Goal: Complete Application Form: Complete application form

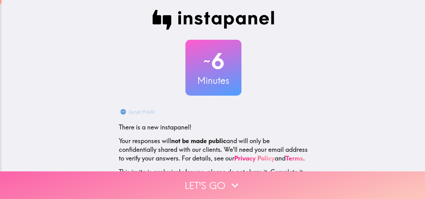
click at [239, 179] on icon "button" at bounding box center [235, 186] width 14 height 14
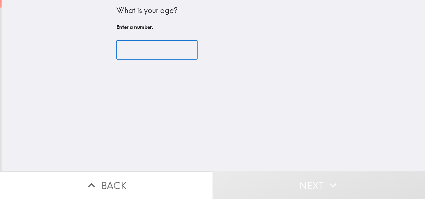
click at [124, 53] on input "number" at bounding box center [156, 49] width 81 height 19
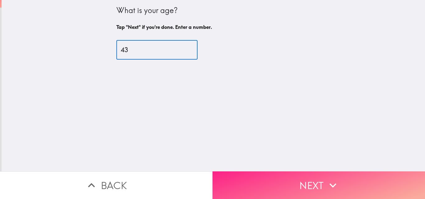
type input "43"
click at [312, 180] on button "Next" at bounding box center [318, 186] width 212 height 28
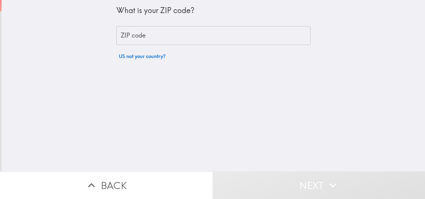
click at [126, 34] on div "ZIP code ZIP code" at bounding box center [213, 35] width 194 height 19
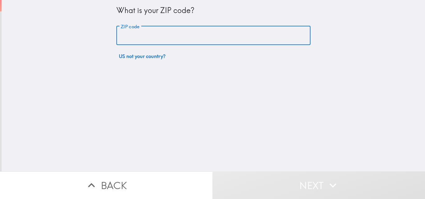
type input "76205"
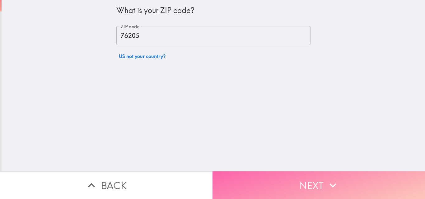
click at [316, 188] on button "Next" at bounding box center [318, 186] width 212 height 28
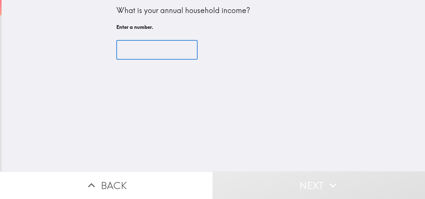
click at [127, 57] on input "number" at bounding box center [156, 49] width 81 height 19
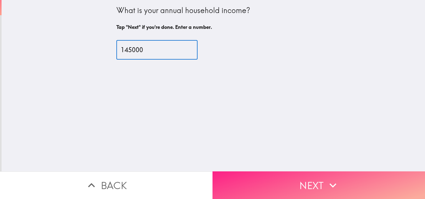
type input "145000"
click at [315, 183] on button "Next" at bounding box center [318, 186] width 212 height 28
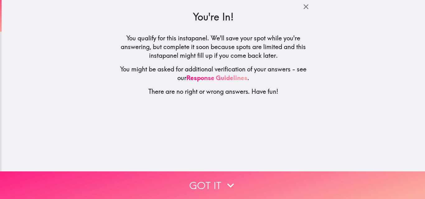
click at [249, 179] on button "Got it" at bounding box center [212, 186] width 425 height 28
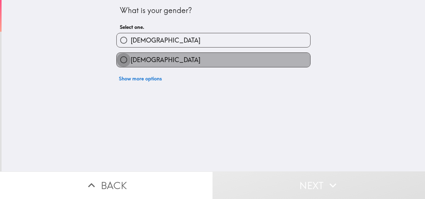
click at [120, 60] on input "[DEMOGRAPHIC_DATA]" at bounding box center [124, 60] width 14 height 14
radio input "true"
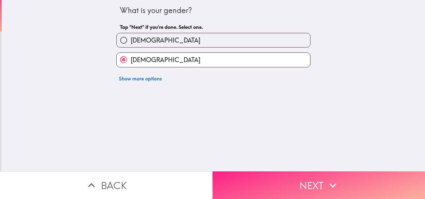
click at [317, 180] on button "Next" at bounding box center [318, 186] width 212 height 28
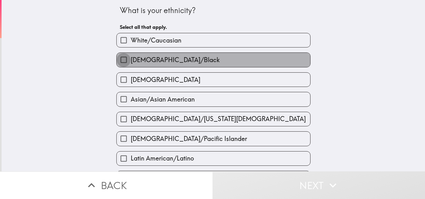
click at [119, 58] on input "[DEMOGRAPHIC_DATA]/Black" at bounding box center [124, 60] width 14 height 14
checkbox input "true"
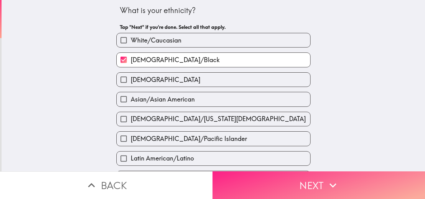
click at [339, 186] on button "Next" at bounding box center [318, 186] width 212 height 28
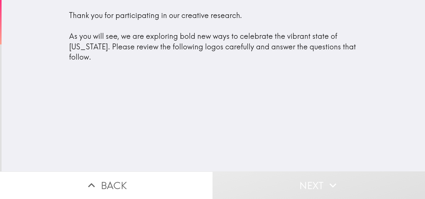
click at [344, 178] on button "Next" at bounding box center [318, 186] width 212 height 28
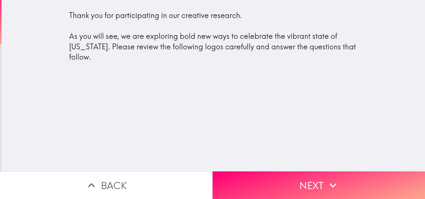
click at [108, 112] on div "Thank you for participating in our creative research. As you will see, we are e…" at bounding box center [213, 86] width 423 height 172
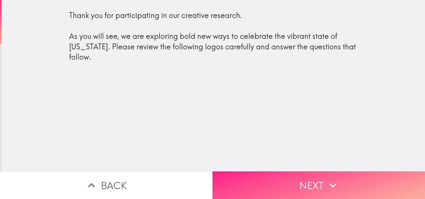
click at [323, 178] on button "Next" at bounding box center [318, 186] width 212 height 28
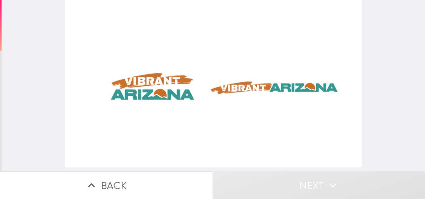
click at [72, 105] on div at bounding box center [213, 83] width 297 height 167
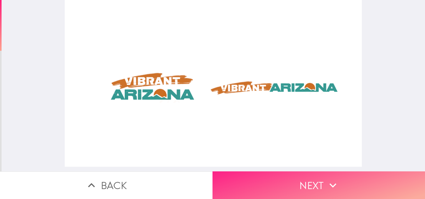
click at [315, 177] on button "Next" at bounding box center [318, 186] width 212 height 28
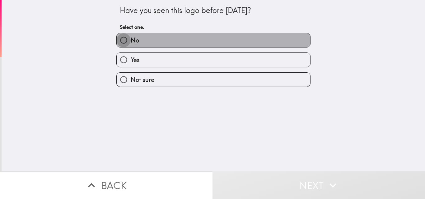
click at [118, 41] on input "No" at bounding box center [124, 40] width 14 height 14
radio input "true"
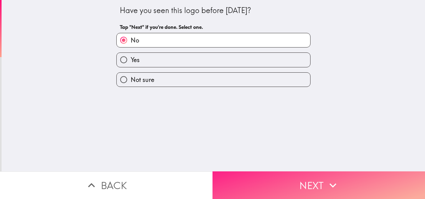
click at [315, 179] on button "Next" at bounding box center [318, 186] width 212 height 28
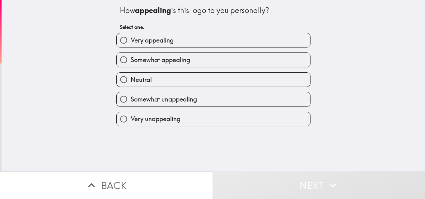
click at [122, 39] on input "Very appealing" at bounding box center [124, 40] width 14 height 14
radio input "true"
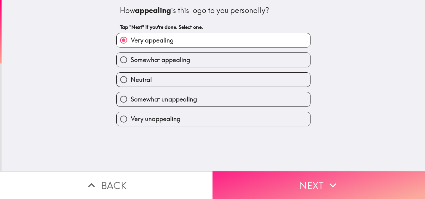
click at [318, 179] on button "Next" at bounding box center [318, 186] width 212 height 28
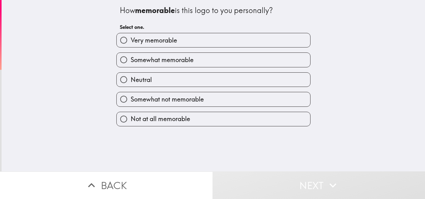
click at [117, 43] on input "Very memorable" at bounding box center [124, 40] width 14 height 14
radio input "true"
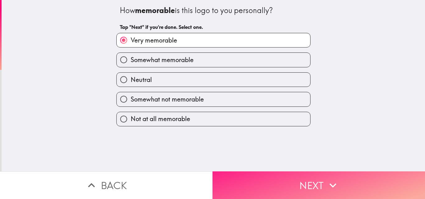
click at [332, 183] on icon "button" at bounding box center [333, 186] width 14 height 14
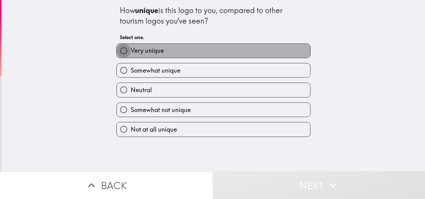
click at [117, 53] on input "Very unique" at bounding box center [124, 51] width 14 height 14
radio input "true"
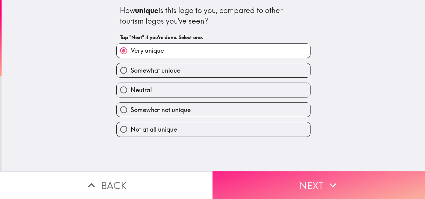
click at [323, 182] on button "Next" at bounding box center [318, 186] width 212 height 28
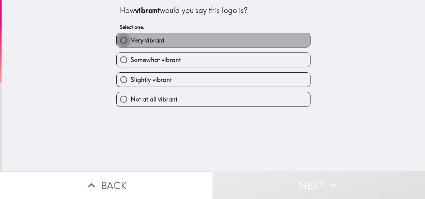
click at [117, 40] on input "Very vibrant" at bounding box center [124, 40] width 14 height 14
radio input "true"
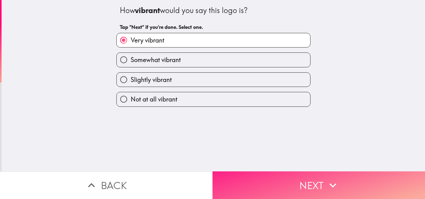
click at [320, 183] on button "Next" at bounding box center [318, 186] width 212 height 28
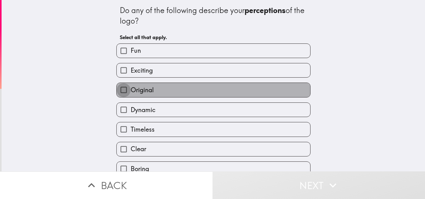
click at [121, 89] on input "Original" at bounding box center [124, 90] width 14 height 14
checkbox input "true"
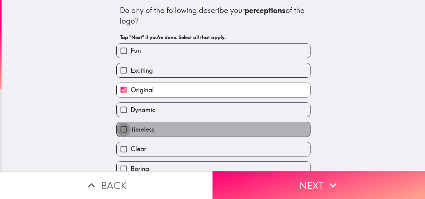
click at [117, 127] on input "Timeless" at bounding box center [124, 129] width 14 height 14
checkbox input "true"
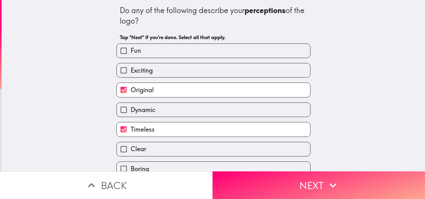
click at [123, 143] on input "Clear" at bounding box center [124, 149] width 14 height 14
checkbox input "true"
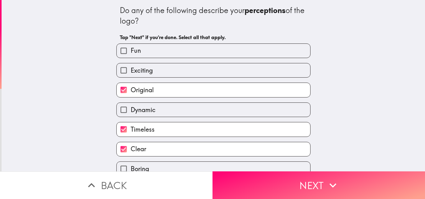
scroll to position [146, 0]
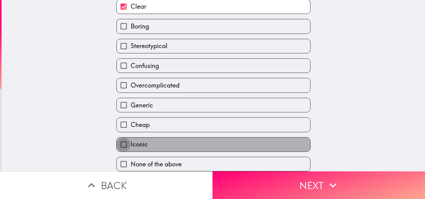
click at [120, 138] on input "Iconic" at bounding box center [124, 145] width 14 height 14
checkbox input "true"
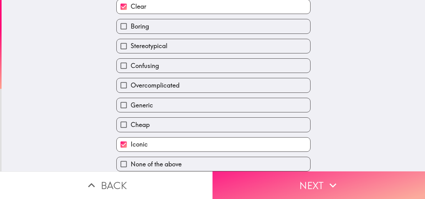
click at [319, 182] on button "Next" at bounding box center [318, 186] width 212 height 28
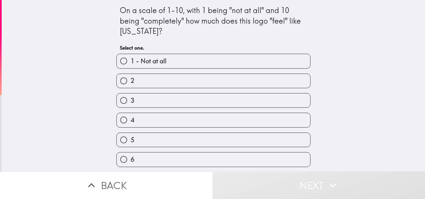
click at [417, 157] on div "On a scale of 1-10, with 1 being "not at all" and 10 being "completely" how muc…" at bounding box center [213, 86] width 423 height 172
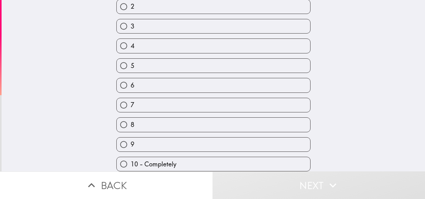
click at [124, 157] on input "10 - Completely" at bounding box center [124, 164] width 14 height 14
radio input "true"
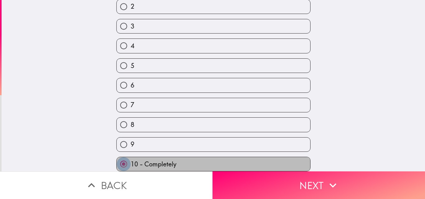
click at [117, 157] on input "10 - Completely" at bounding box center [124, 164] width 14 height 14
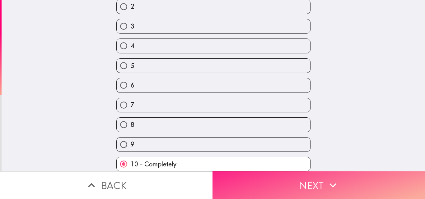
click at [326, 188] on button "Next" at bounding box center [318, 186] width 212 height 28
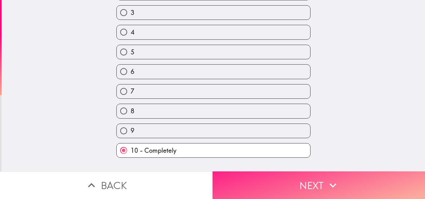
scroll to position [0, 0]
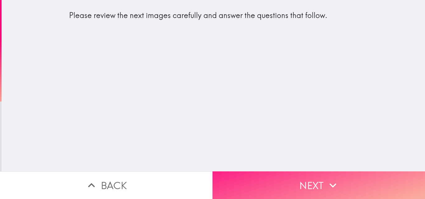
click at [333, 183] on icon "button" at bounding box center [332, 185] width 7 height 4
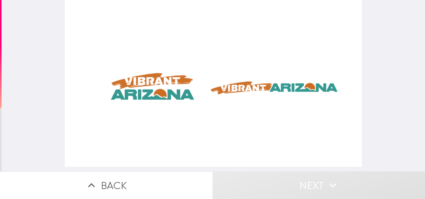
click at [347, 187] on button "Next" at bounding box center [318, 186] width 212 height 28
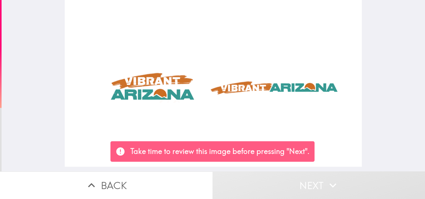
click at [322, 175] on button "Next" at bounding box center [318, 186] width 212 height 28
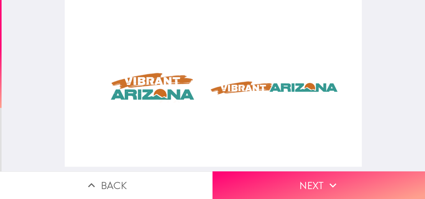
click at [135, 90] on div at bounding box center [213, 83] width 297 height 167
click at [266, 95] on div at bounding box center [213, 83] width 297 height 167
click at [266, 92] on div at bounding box center [213, 83] width 297 height 167
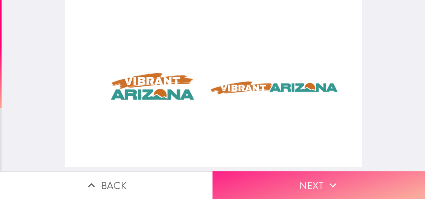
click at [312, 180] on button "Next" at bounding box center [318, 186] width 212 height 28
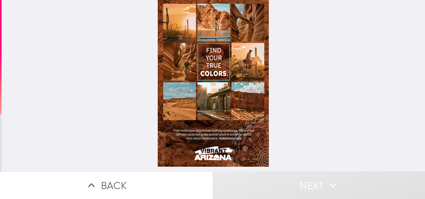
click at [321, 182] on button "Next" at bounding box center [318, 186] width 212 height 28
click at [325, 143] on div at bounding box center [213, 86] width 423 height 172
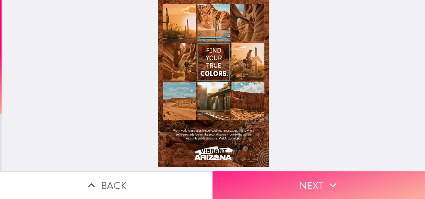
click at [305, 176] on button "Next" at bounding box center [318, 186] width 212 height 28
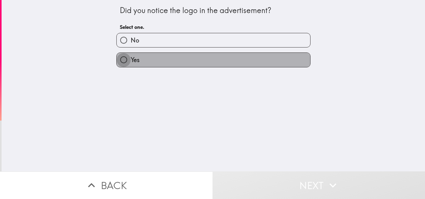
click at [119, 58] on input "Yes" at bounding box center [124, 60] width 14 height 14
radio input "true"
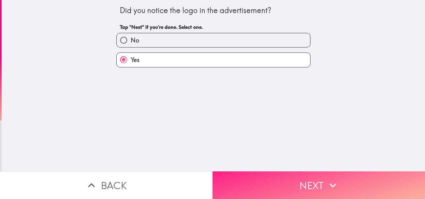
click at [315, 183] on button "Next" at bounding box center [318, 186] width 212 height 28
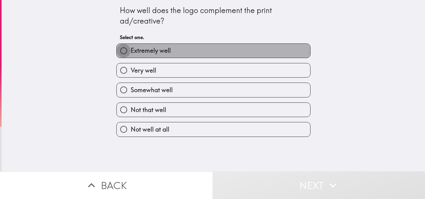
click at [119, 52] on input "Extremely well" at bounding box center [124, 51] width 14 height 14
radio input "true"
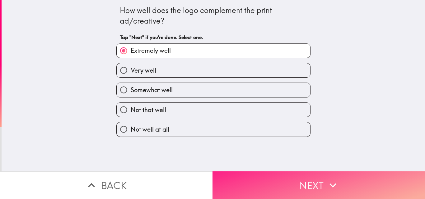
click at [312, 187] on button "Next" at bounding box center [318, 186] width 212 height 28
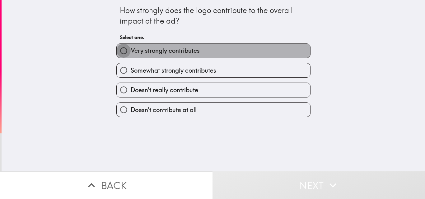
click at [118, 53] on input "Very strongly contributes" at bounding box center [124, 51] width 14 height 14
radio input "true"
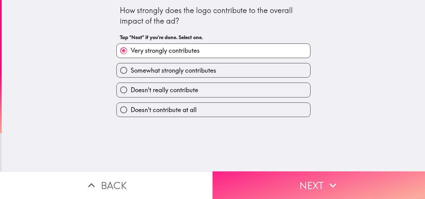
click at [311, 182] on button "Next" at bounding box center [318, 186] width 212 height 28
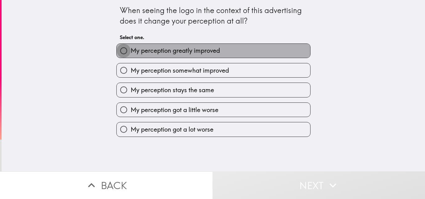
click at [120, 57] on input "My perception greatly improved" at bounding box center [124, 51] width 14 height 14
radio input "true"
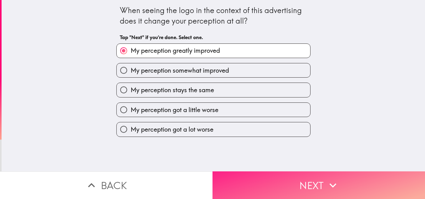
click at [326, 180] on icon "button" at bounding box center [333, 186] width 14 height 14
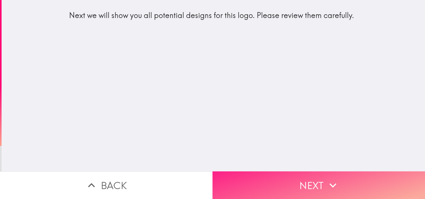
click at [311, 187] on button "Next" at bounding box center [318, 186] width 212 height 28
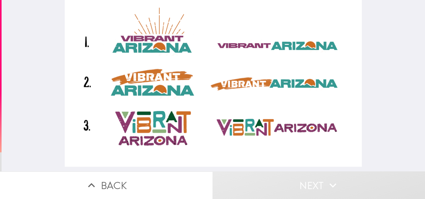
click at [73, 81] on div at bounding box center [213, 83] width 297 height 167
click at [85, 83] on div at bounding box center [213, 83] width 297 height 167
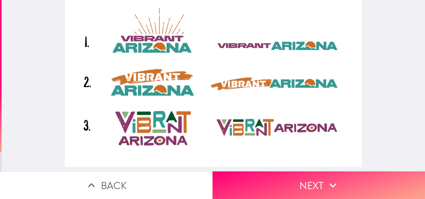
click at [53, 89] on div at bounding box center [213, 86] width 423 height 172
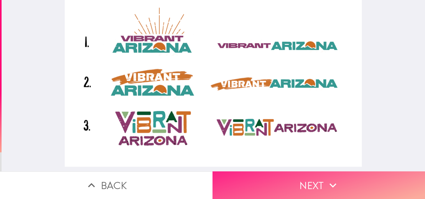
click at [305, 177] on button "Next" at bounding box center [318, 186] width 212 height 28
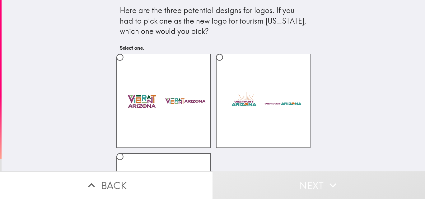
click at [413, 152] on div "Here are the three potential designs for logos. If you had to pick one as the n…" at bounding box center [213, 86] width 423 height 172
click at [417, 157] on div "Here are the three potential designs for logos. If you had to pick one as the n…" at bounding box center [213, 86] width 423 height 172
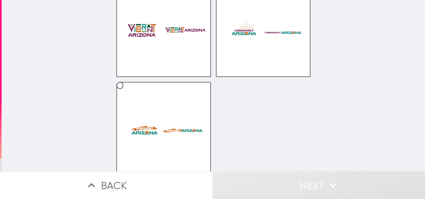
scroll to position [81, 0]
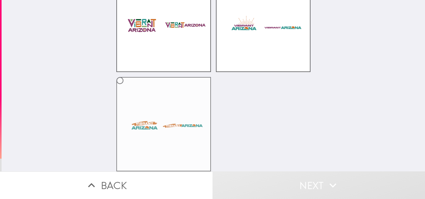
click at [120, 109] on label at bounding box center [163, 124] width 95 height 95
click at [120, 88] on input "radio" at bounding box center [120, 81] width 14 height 14
radio input "true"
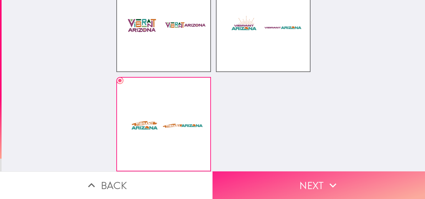
click at [343, 182] on button "Next" at bounding box center [318, 186] width 212 height 28
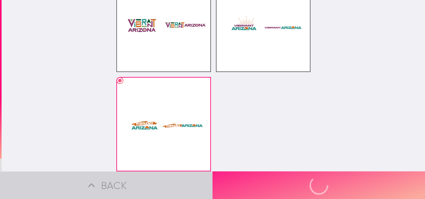
scroll to position [4, 0]
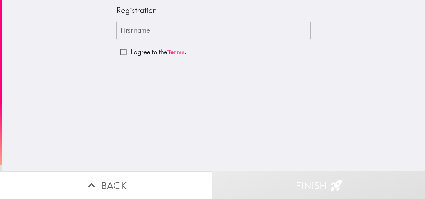
click at [123, 33] on div "First name First name" at bounding box center [213, 30] width 194 height 19
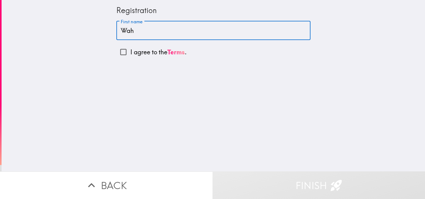
type input "Wah"
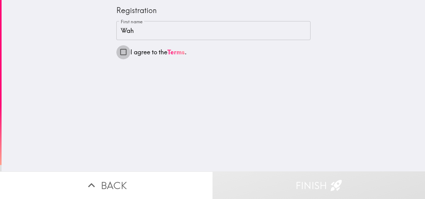
click at [118, 50] on input "I agree to the Terms ." at bounding box center [123, 52] width 14 height 14
checkbox input "true"
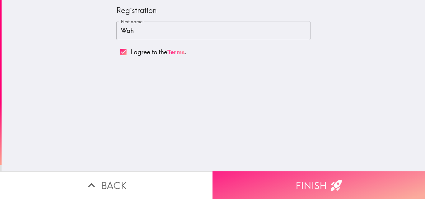
click at [310, 178] on button "Finish" at bounding box center [318, 186] width 212 height 28
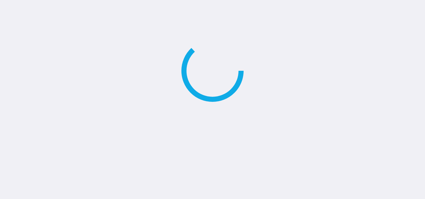
click at [49, 108] on main at bounding box center [212, 99] width 425 height 199
